Goal: Information Seeking & Learning: Learn about a topic

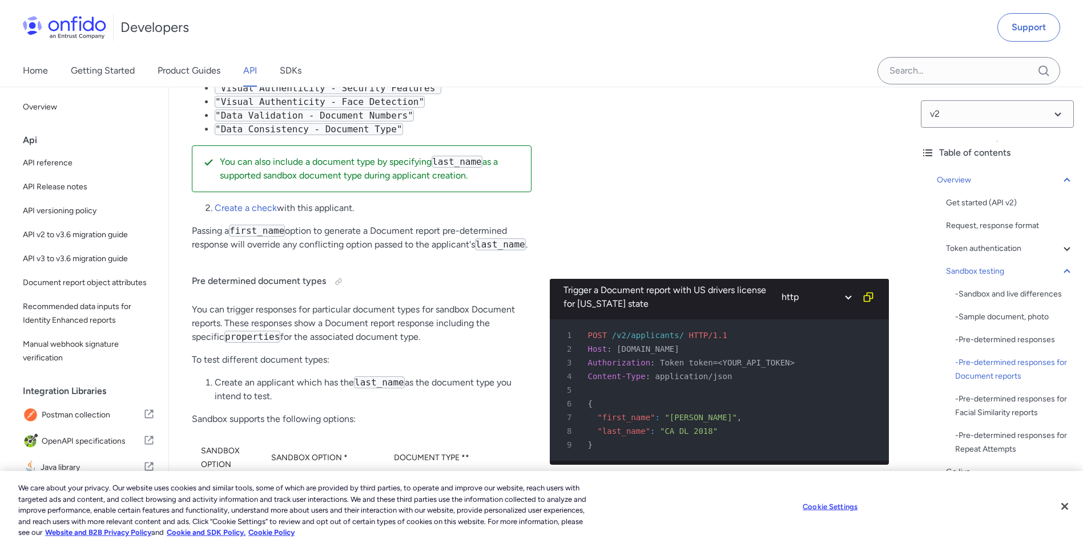
scroll to position [3253, 0]
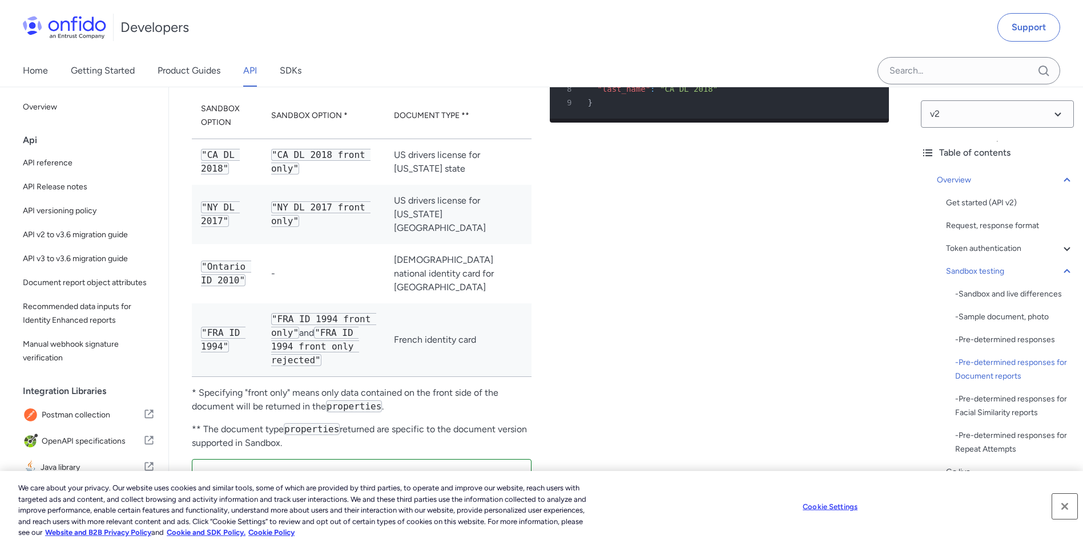
click at [1068, 509] on button "Close" at bounding box center [1064, 506] width 25 height 25
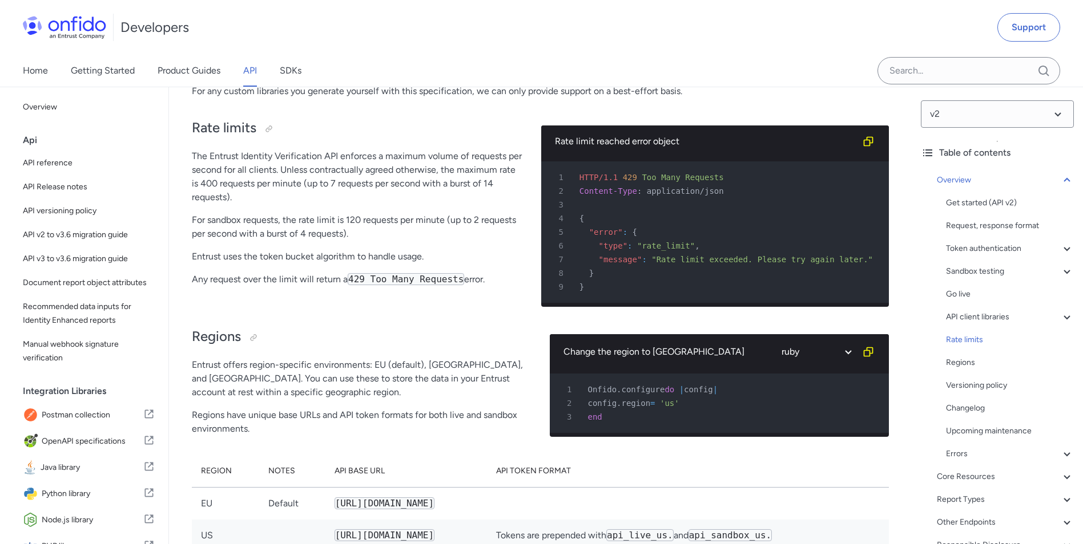
scroll to position [5707, 0]
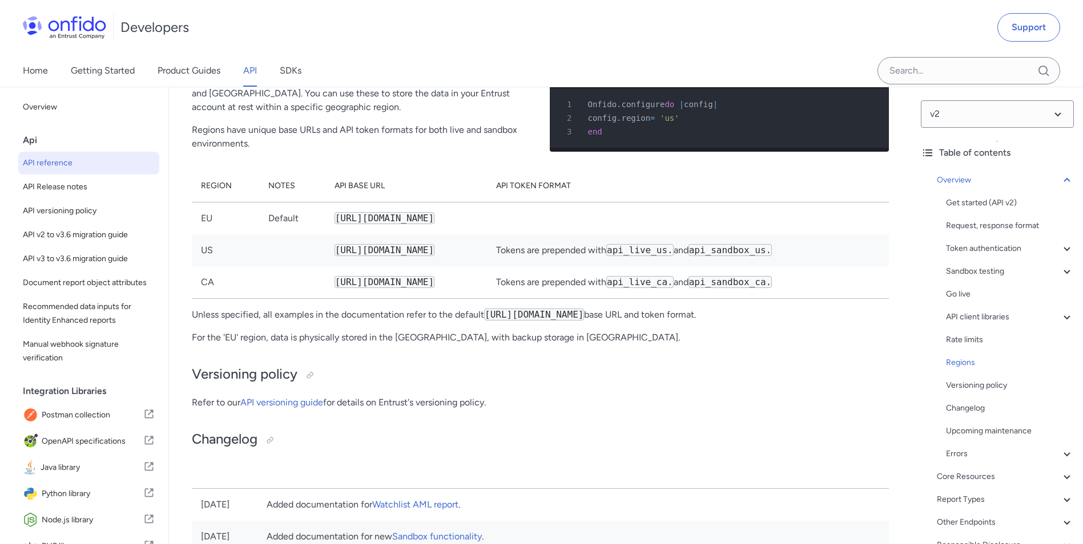
click at [45, 166] on span "API reference" at bounding box center [89, 163] width 132 height 14
select select "http"
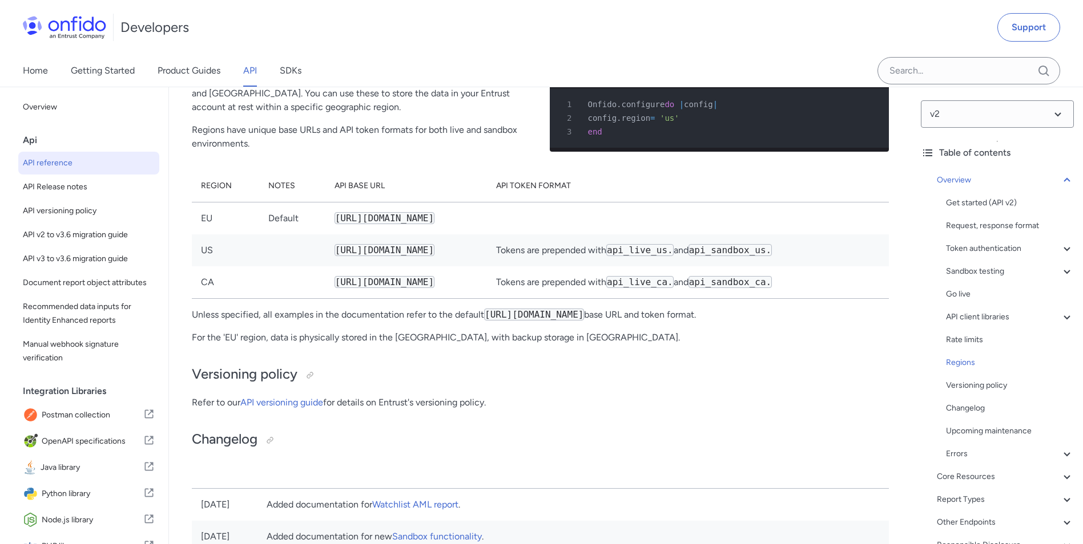
select select "http"
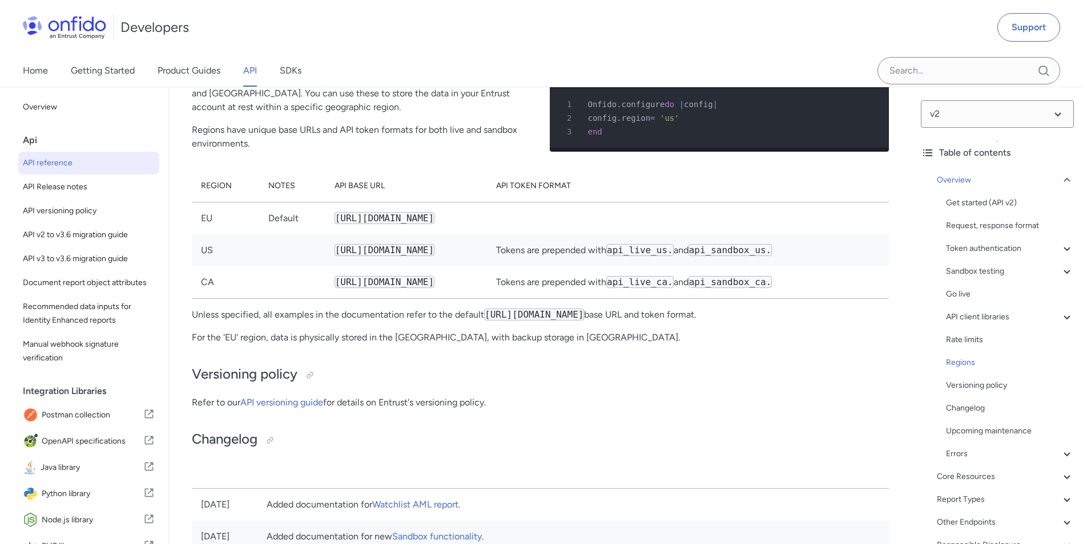
select select "http"
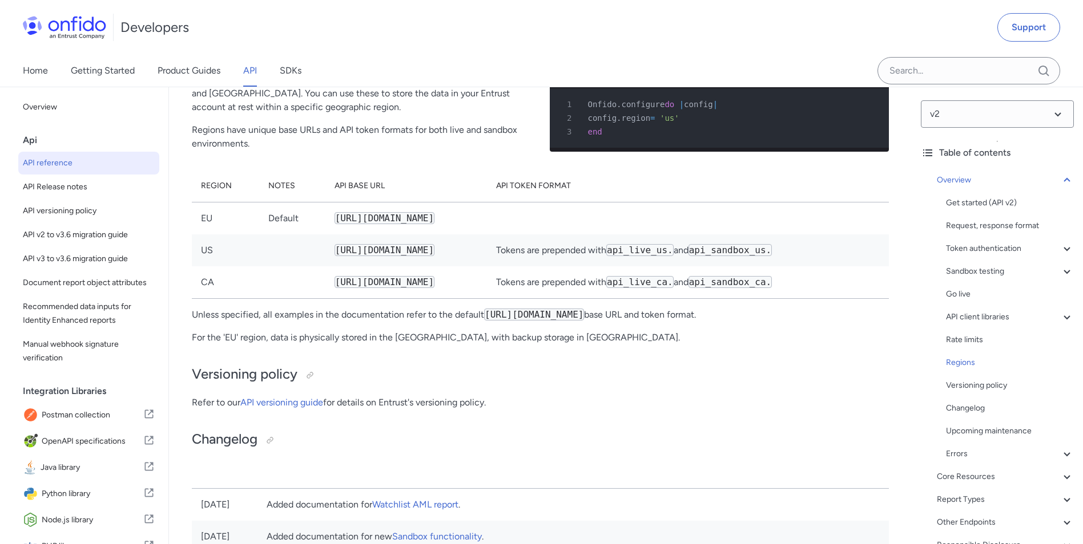
select select "http"
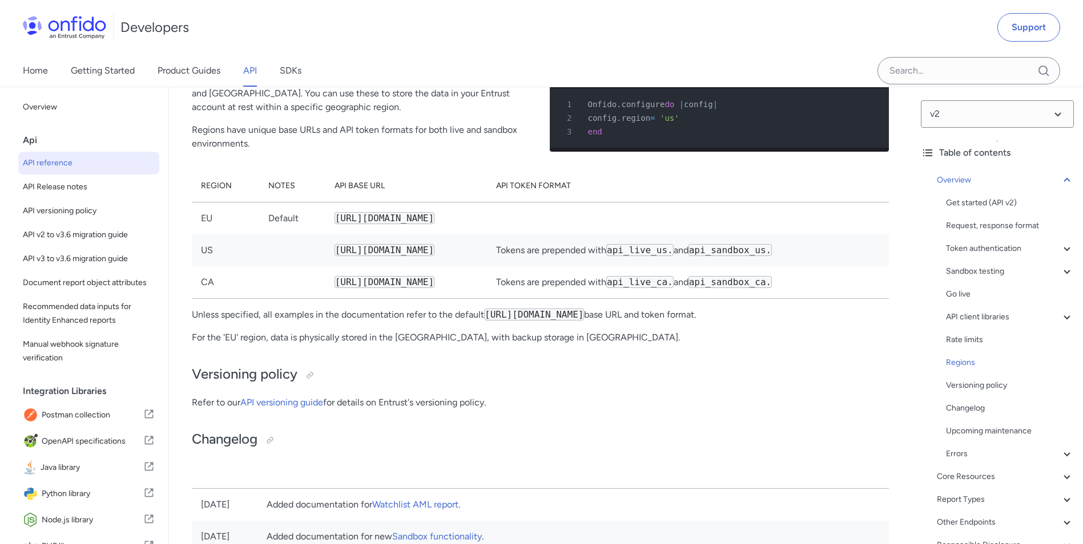
select select "http"
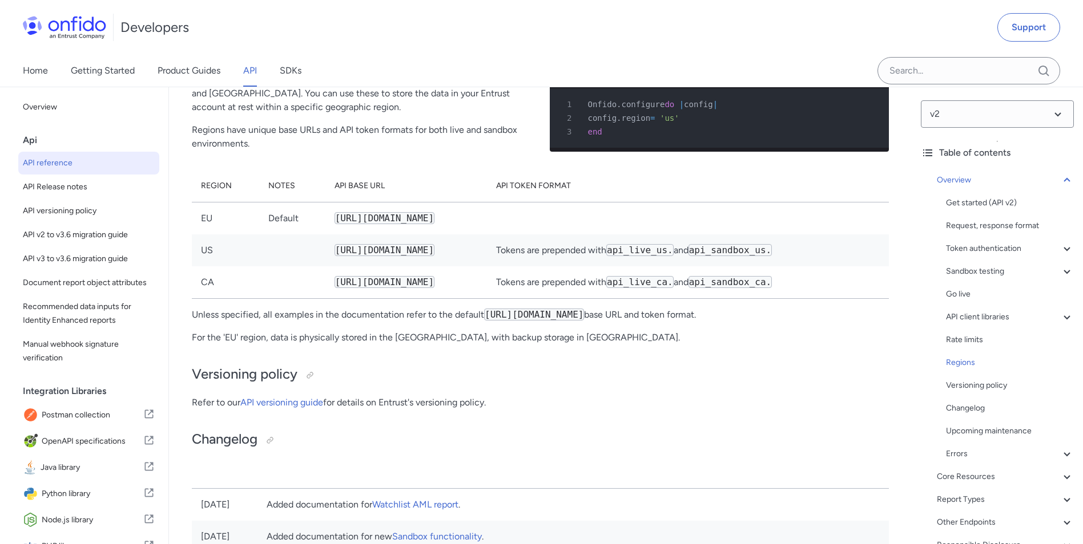
select select "http"
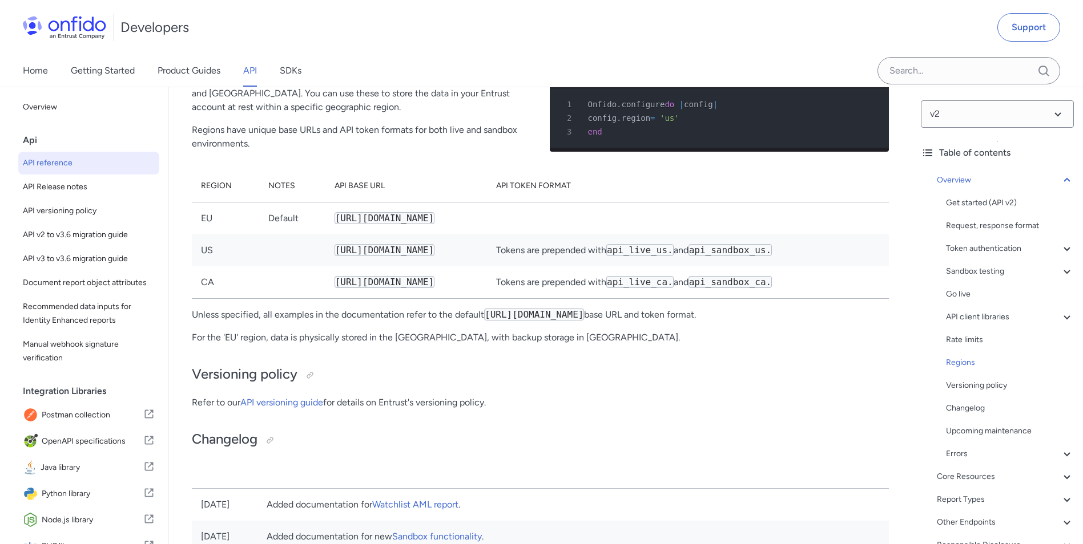
select select "http"
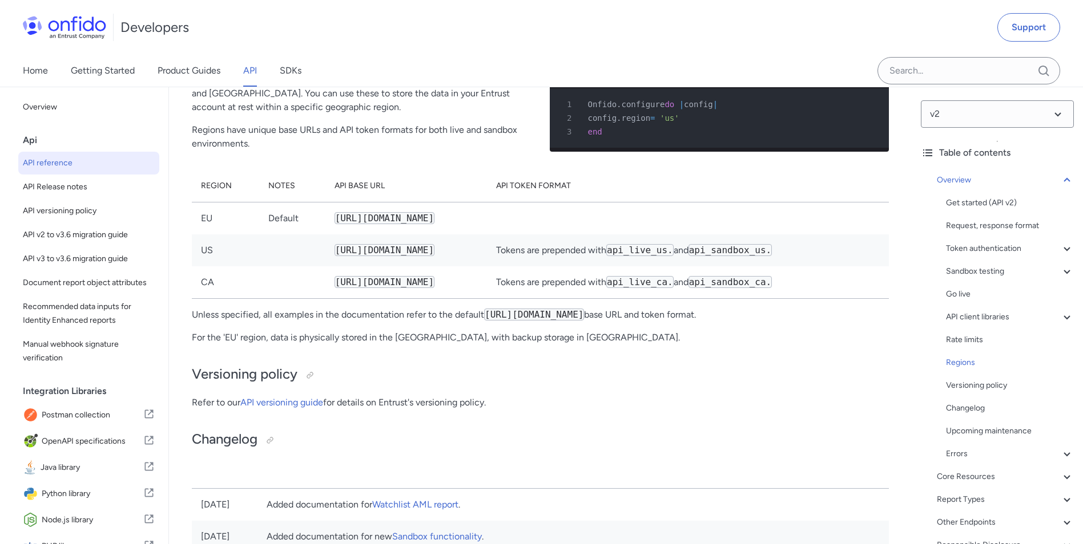
select select "http"
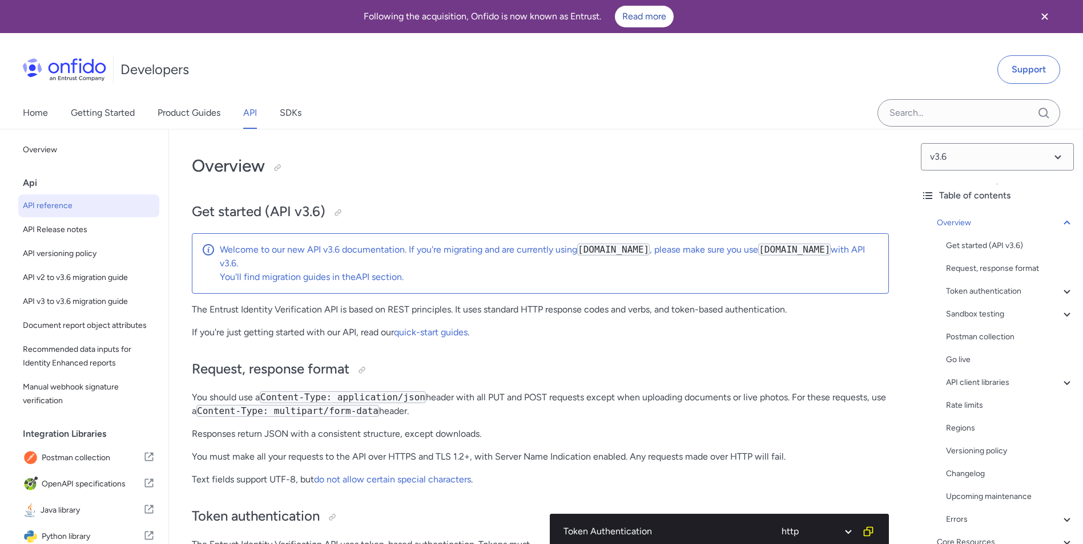
scroll to position [5707, 0]
select select "http"
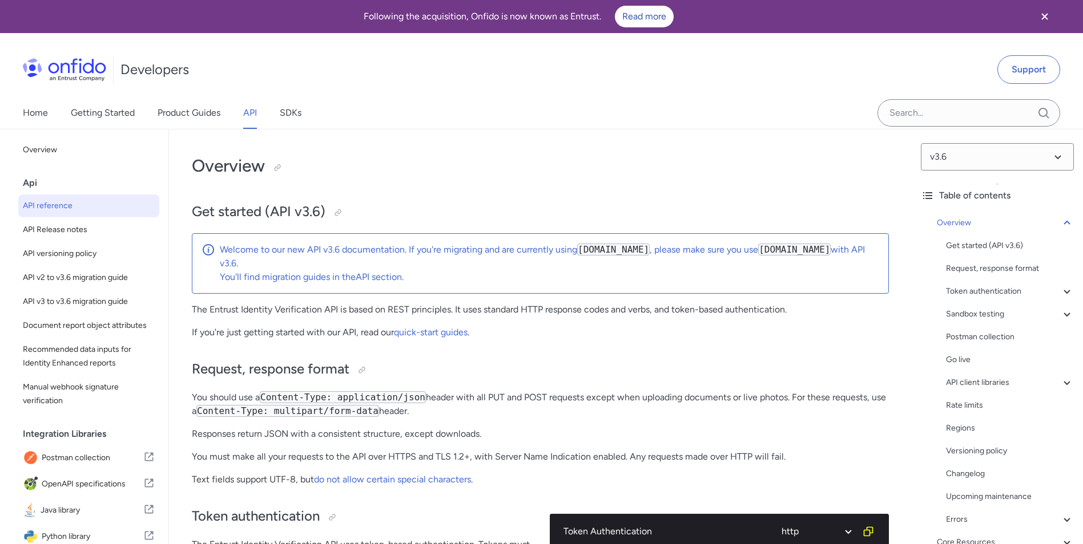
select select "http"
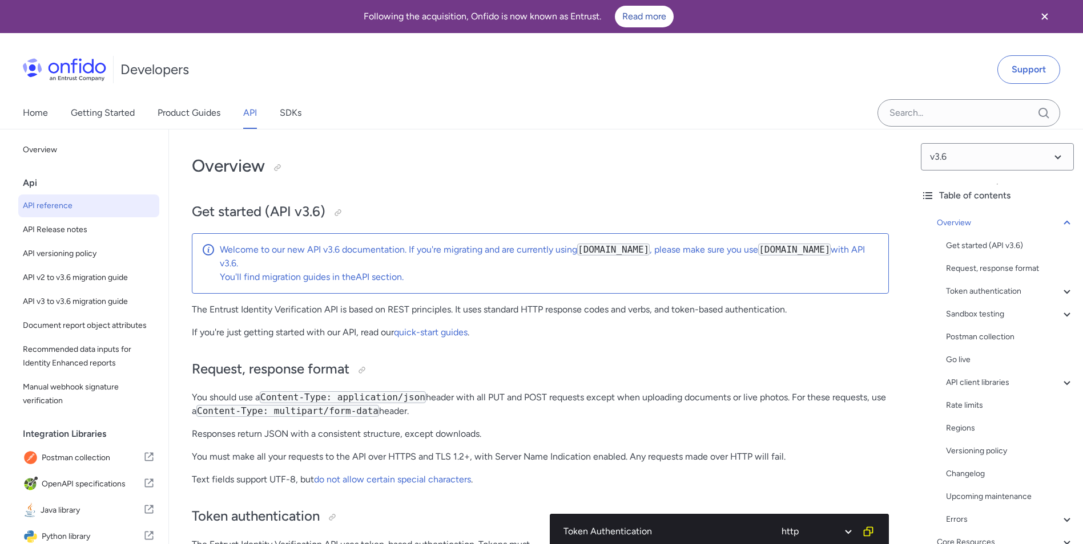
select select "http"
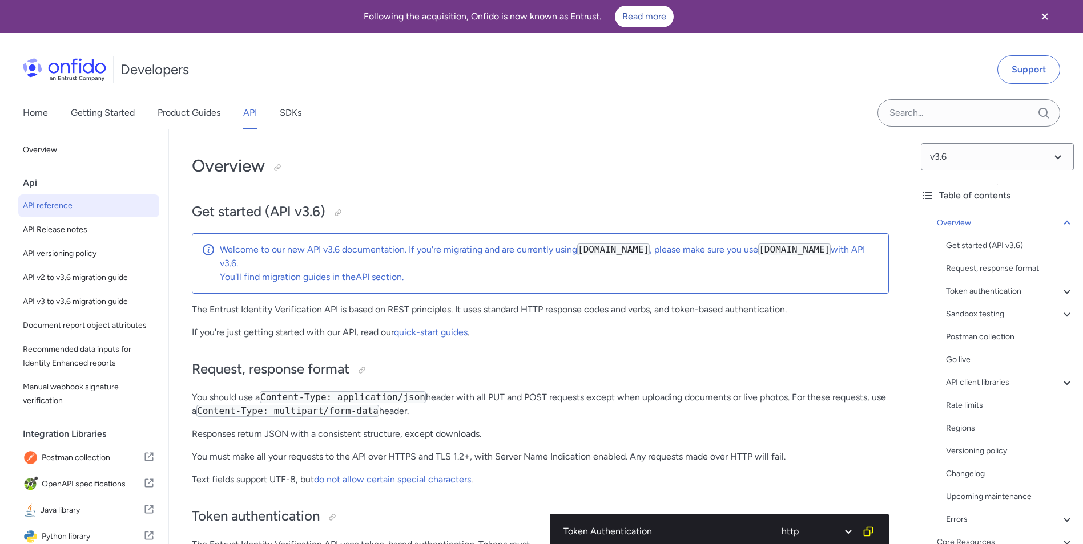
select select "http"
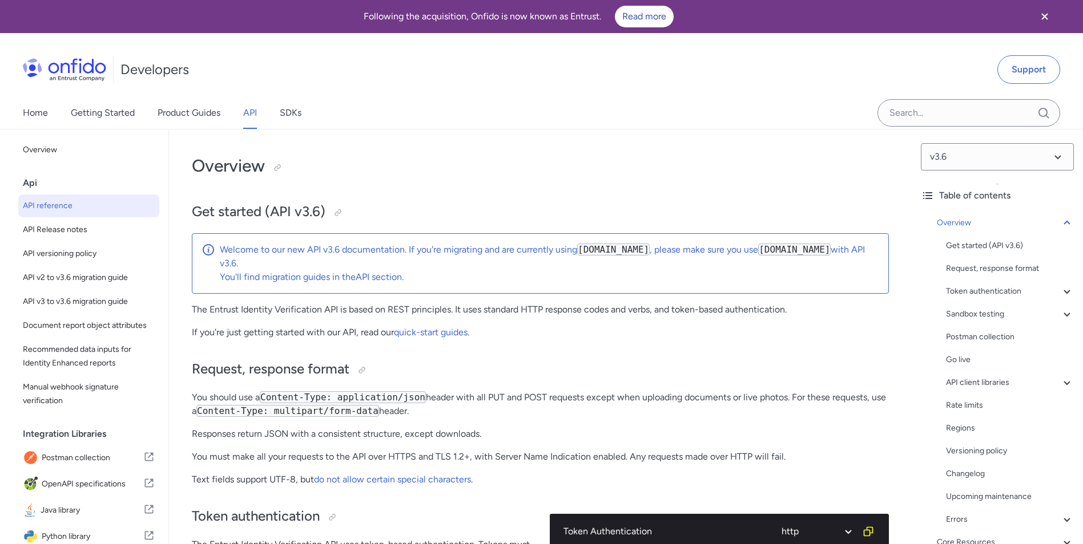
select select "http"
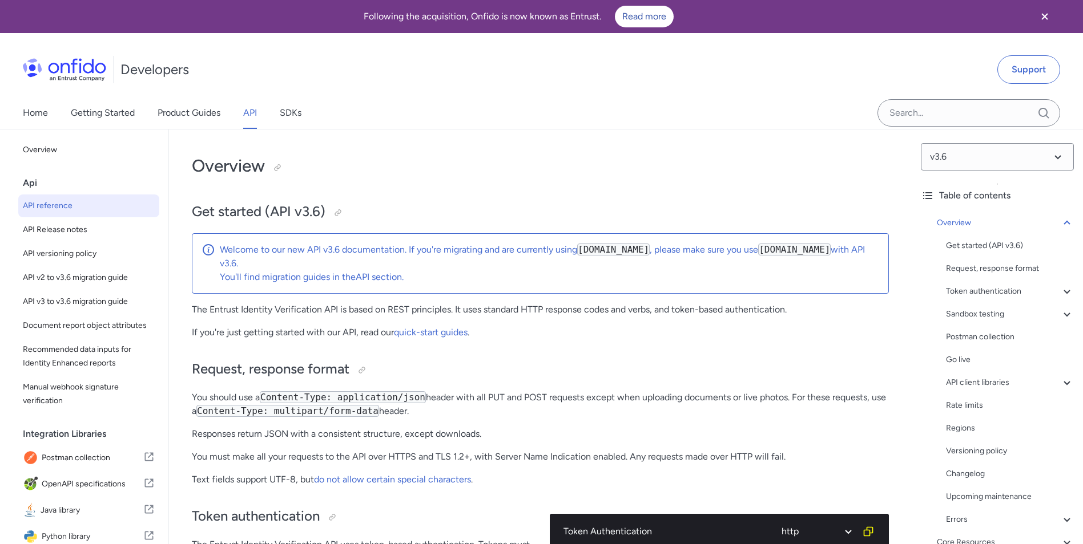
select select "http"
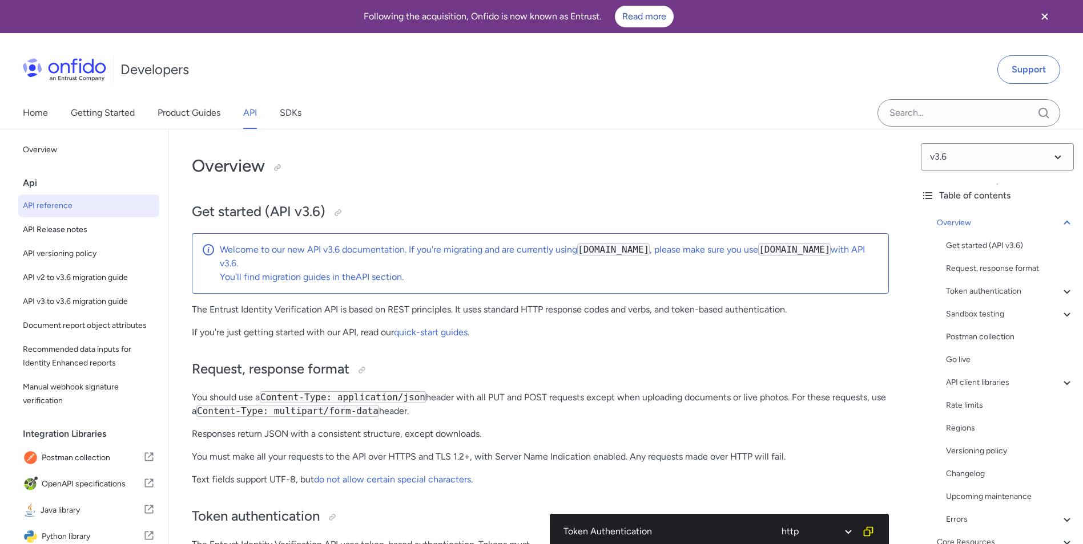
select select "http"
